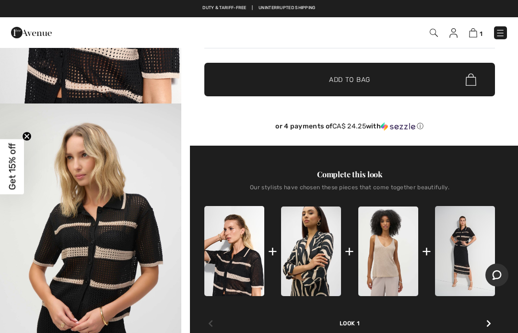
scroll to position [201, 0]
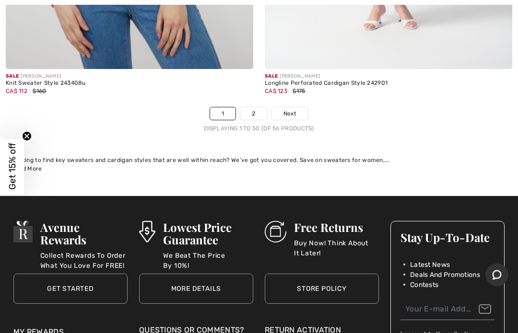
scroll to position [10793, 0]
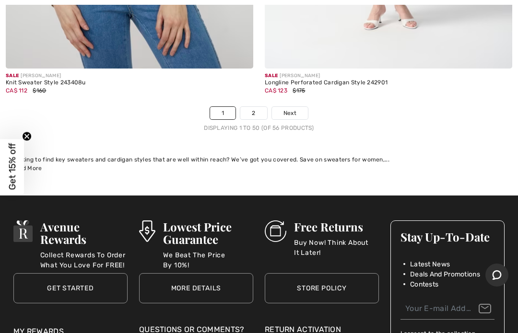
click at [294, 109] on span "Next" at bounding box center [289, 113] width 13 height 9
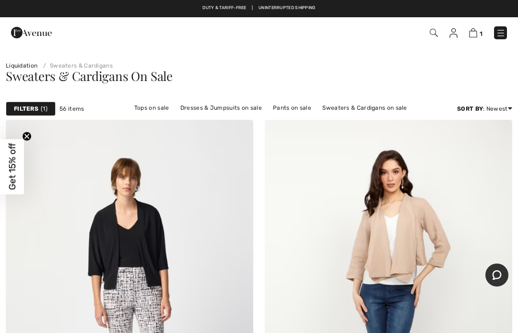
click at [504, 30] on img at bounding box center [501, 33] width 10 height 10
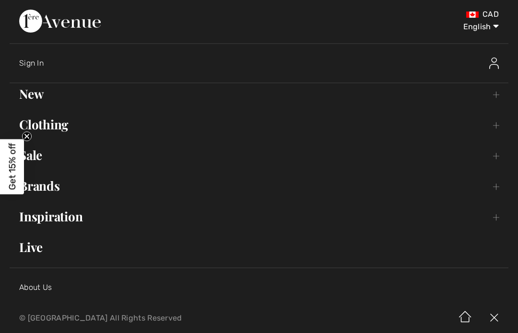
click at [41, 156] on link "Sale Toggle submenu" at bounding box center [259, 155] width 499 height 21
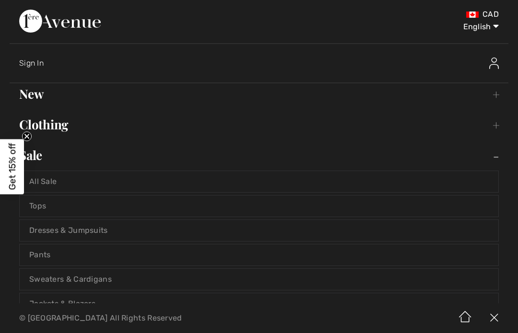
click at [45, 208] on link "Tops" at bounding box center [259, 206] width 479 height 21
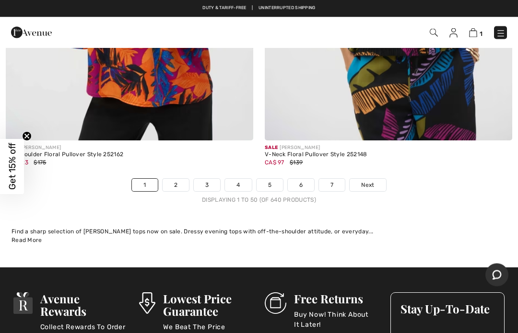
scroll to position [10783, 0]
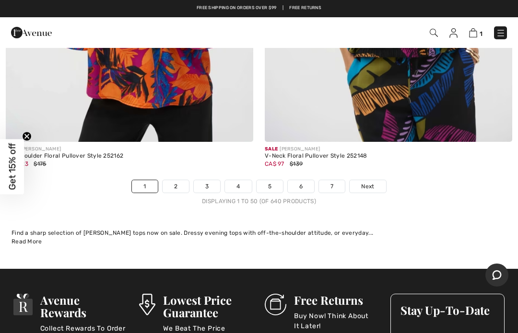
click at [273, 180] on link "5" at bounding box center [270, 186] width 26 height 12
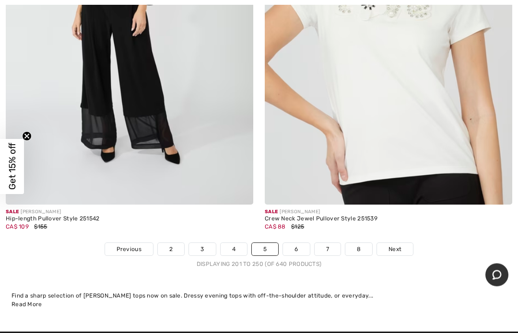
scroll to position [10593, 0]
click at [300, 243] on link "6" at bounding box center [296, 249] width 26 height 12
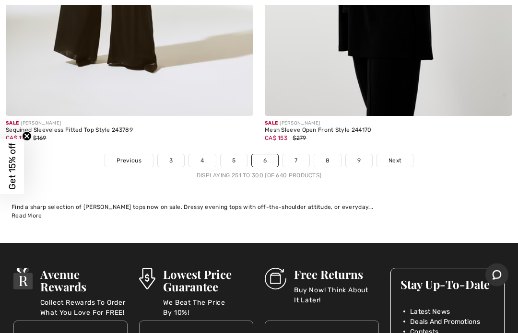
scroll to position [10682, 0]
click at [401, 156] on span "Next" at bounding box center [395, 160] width 13 height 9
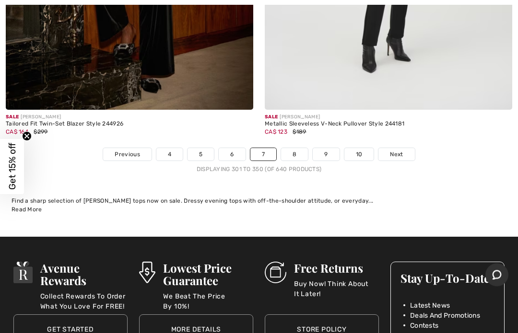
scroll to position [10815, 0]
click at [401, 150] on span "Next" at bounding box center [396, 154] width 13 height 9
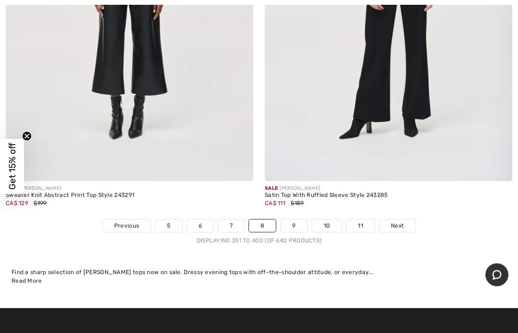
scroll to position [10660, 0]
click at [402, 222] on span "Next" at bounding box center [397, 226] width 13 height 9
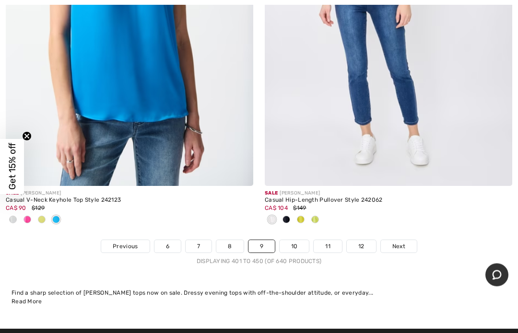
scroll to position [10628, 0]
click at [404, 242] on span "Next" at bounding box center [398, 246] width 13 height 9
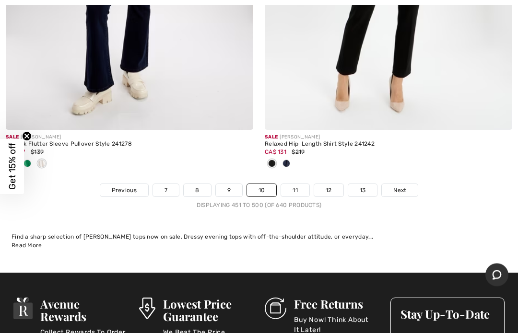
scroll to position [10827, 0]
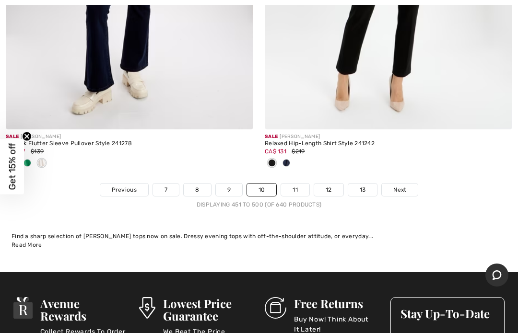
click at [406, 186] on span "Next" at bounding box center [399, 190] width 13 height 9
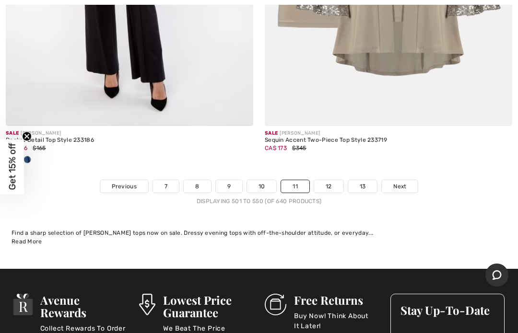
scroll to position [10723, 0]
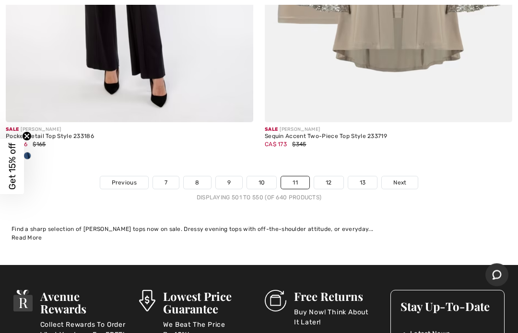
click at [407, 177] on link "Next" at bounding box center [400, 183] width 36 height 12
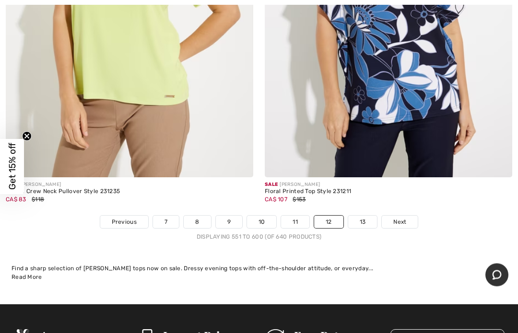
scroll to position [10652, 0]
click at [409, 216] on link "Next" at bounding box center [400, 222] width 36 height 12
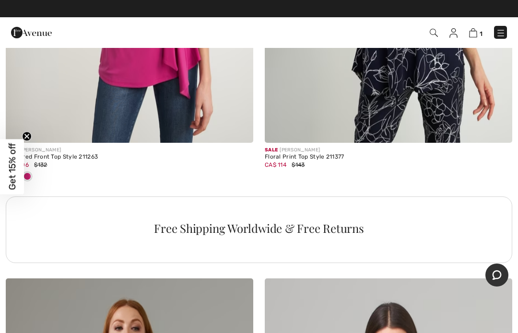
scroll to position [7504, 0]
